Goal: Task Accomplishment & Management: Manage account settings

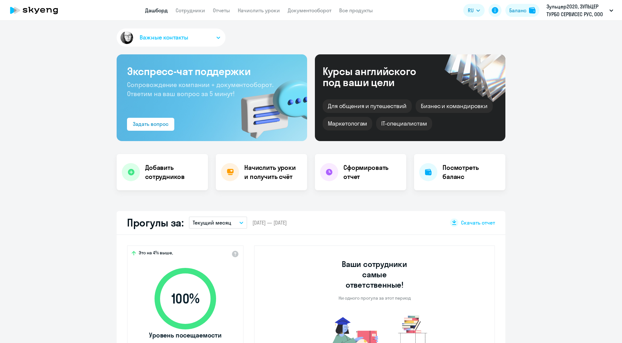
select select "30"
click at [269, 171] on h4 "Начислить уроки и получить счёт" at bounding box center [272, 172] width 56 height 18
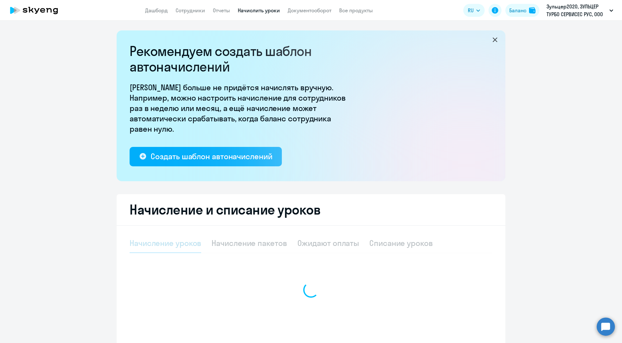
select select "10"
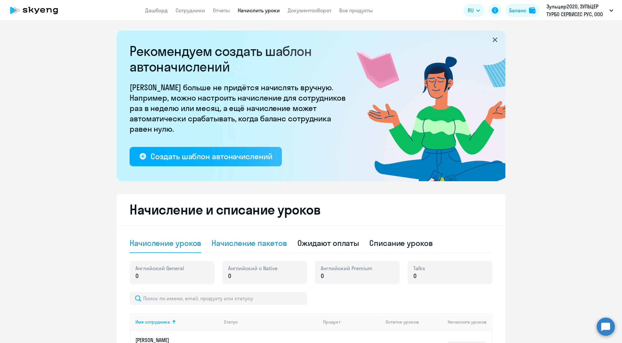
click at [257, 242] on div "Начисление пакетов" at bounding box center [248, 243] width 75 height 10
select select "10"
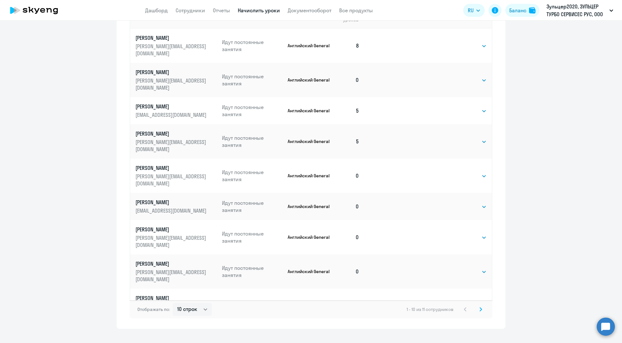
scroll to position [332, 0]
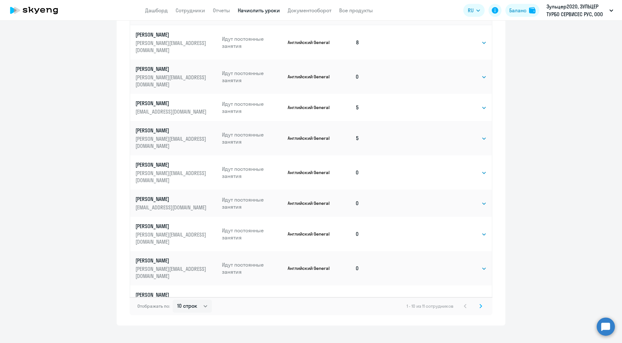
click at [474, 299] on select "Выбрать 4 8 16 32 64 96 128" at bounding box center [473, 303] width 27 height 8
select select "8"
click at [460, 299] on select "Выбрать 4 8 16 32 64 96 128" at bounding box center [473, 303] width 27 height 8
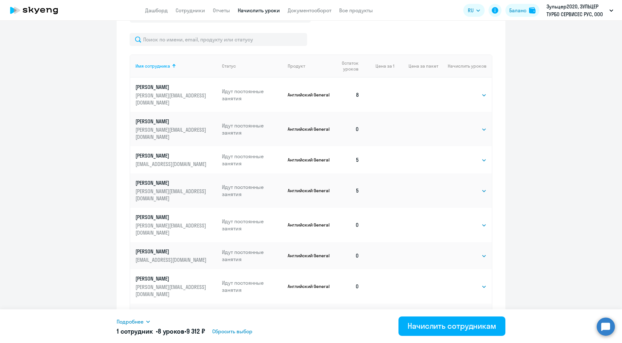
scroll to position [277, 0]
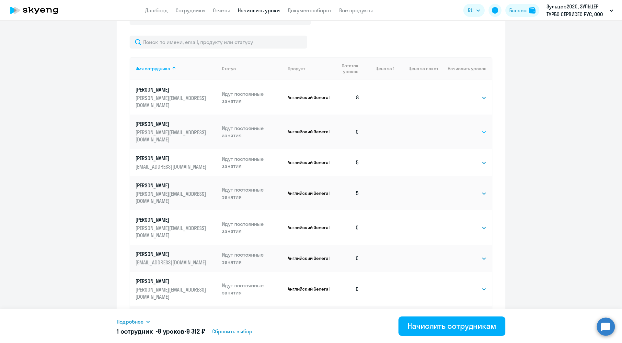
click at [474, 128] on select "Выбрать 4 8 16 32 64 96 128" at bounding box center [473, 132] width 27 height 8
select select "8"
click at [460, 128] on select "Выбрать 4 8 16 32 64 96 128" at bounding box center [473, 132] width 27 height 8
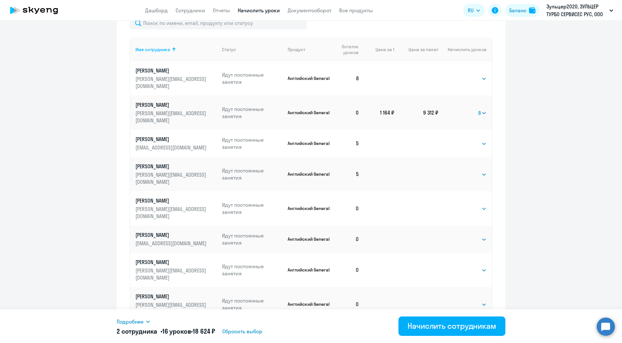
scroll to position [341, 0]
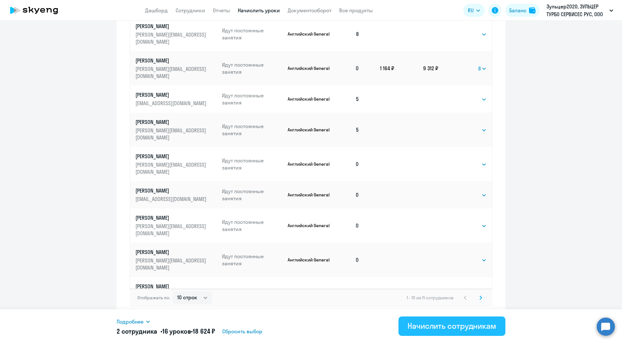
click at [465, 327] on div "Начислить сотрудникам" at bounding box center [451, 326] width 89 height 10
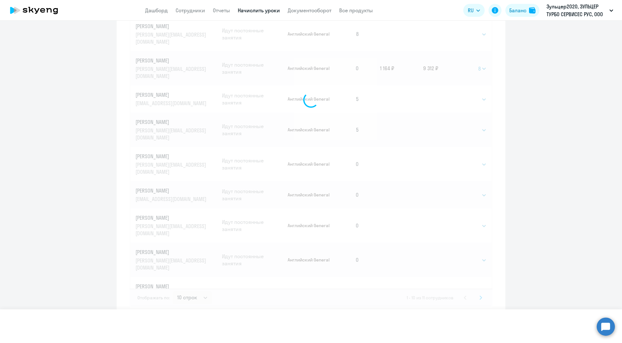
select select
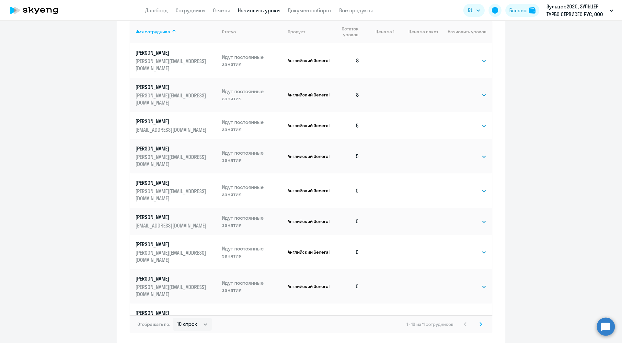
scroll to position [330, 0]
